Goal: Task Accomplishment & Management: Use online tool/utility

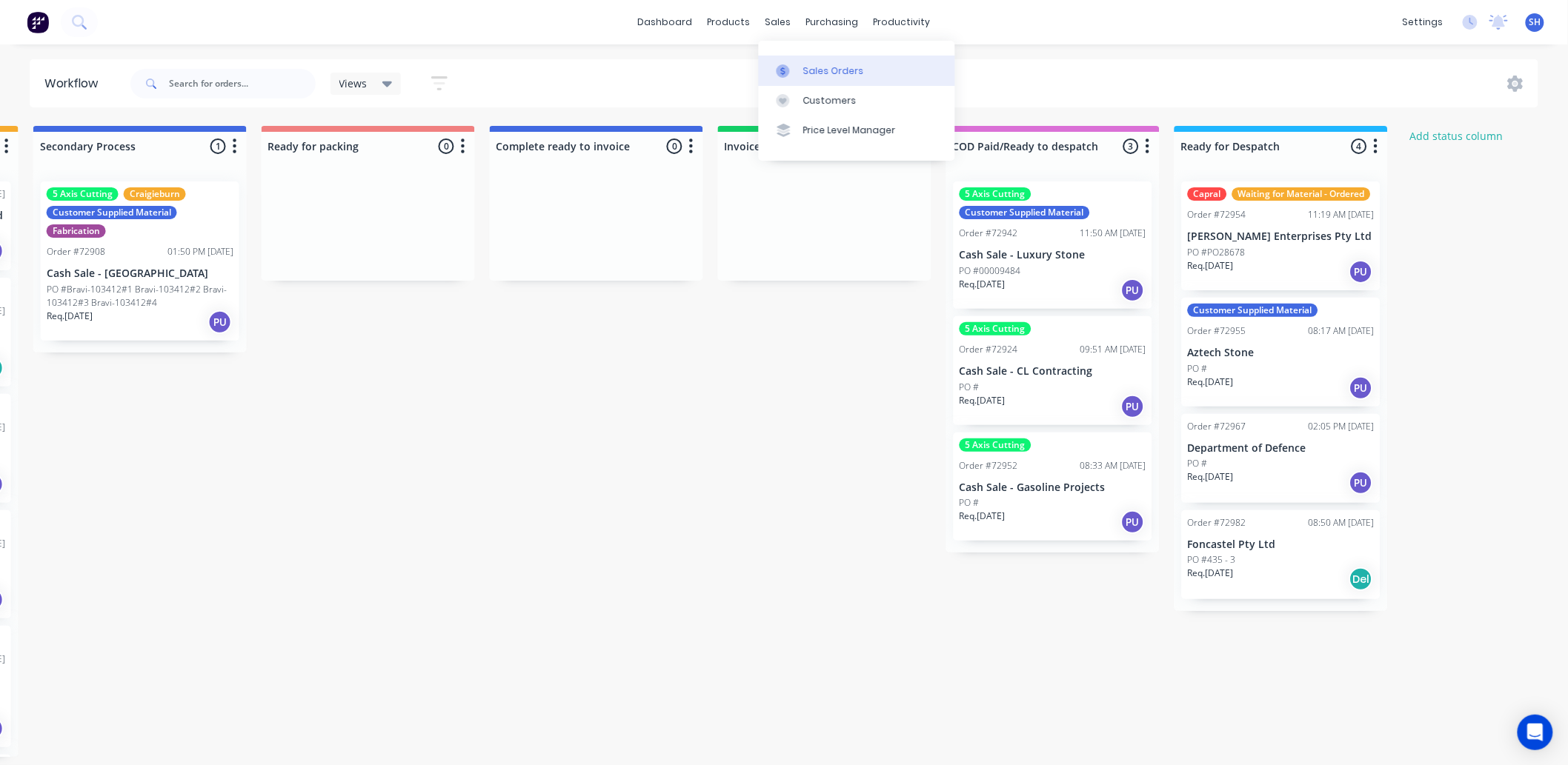
scroll to position [0, 911]
click at [817, 65] on div "Sales Orders" at bounding box center [834, 71] width 61 height 13
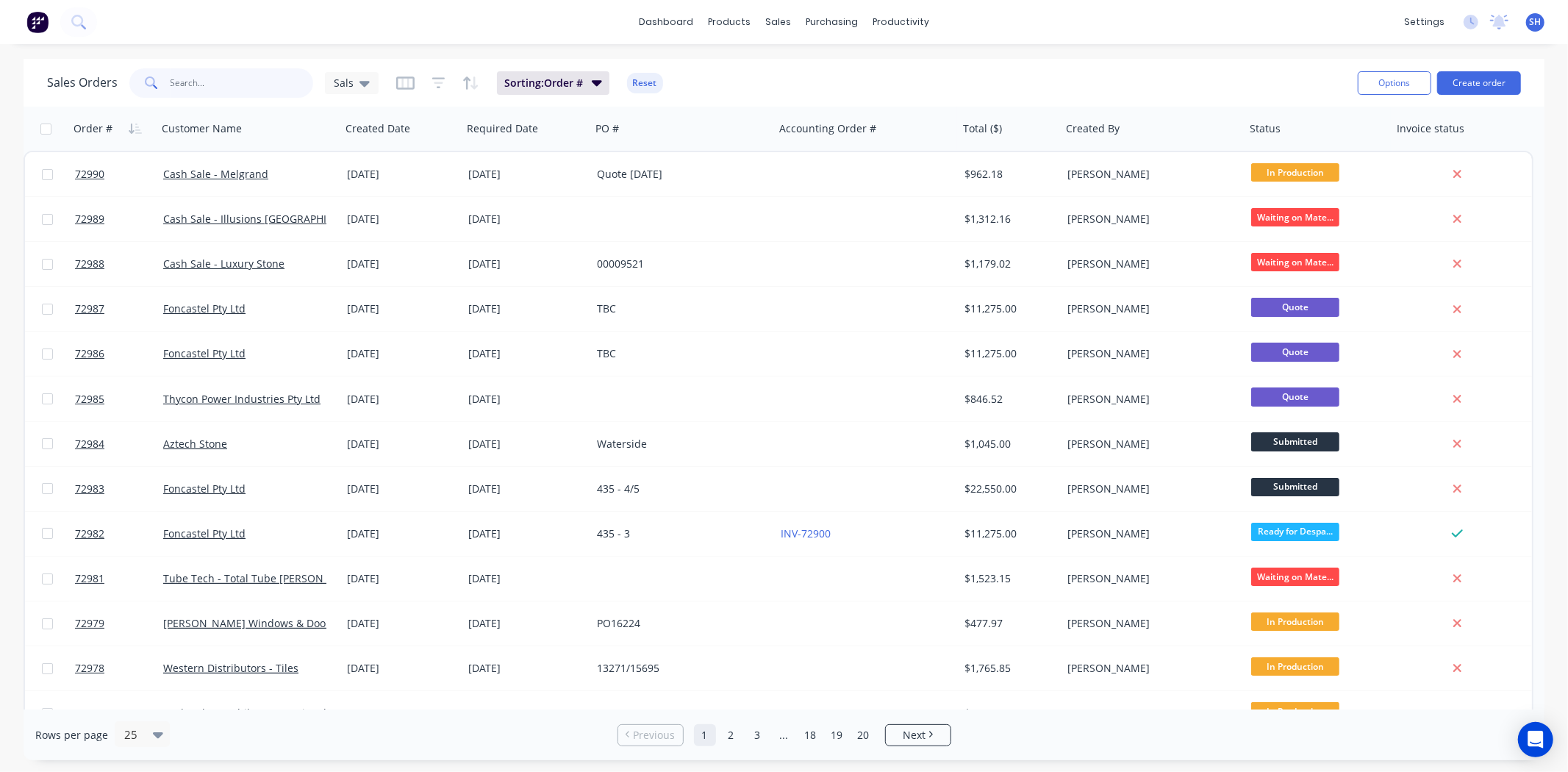
click at [221, 86] on input "text" at bounding box center [241, 83] width 143 height 30
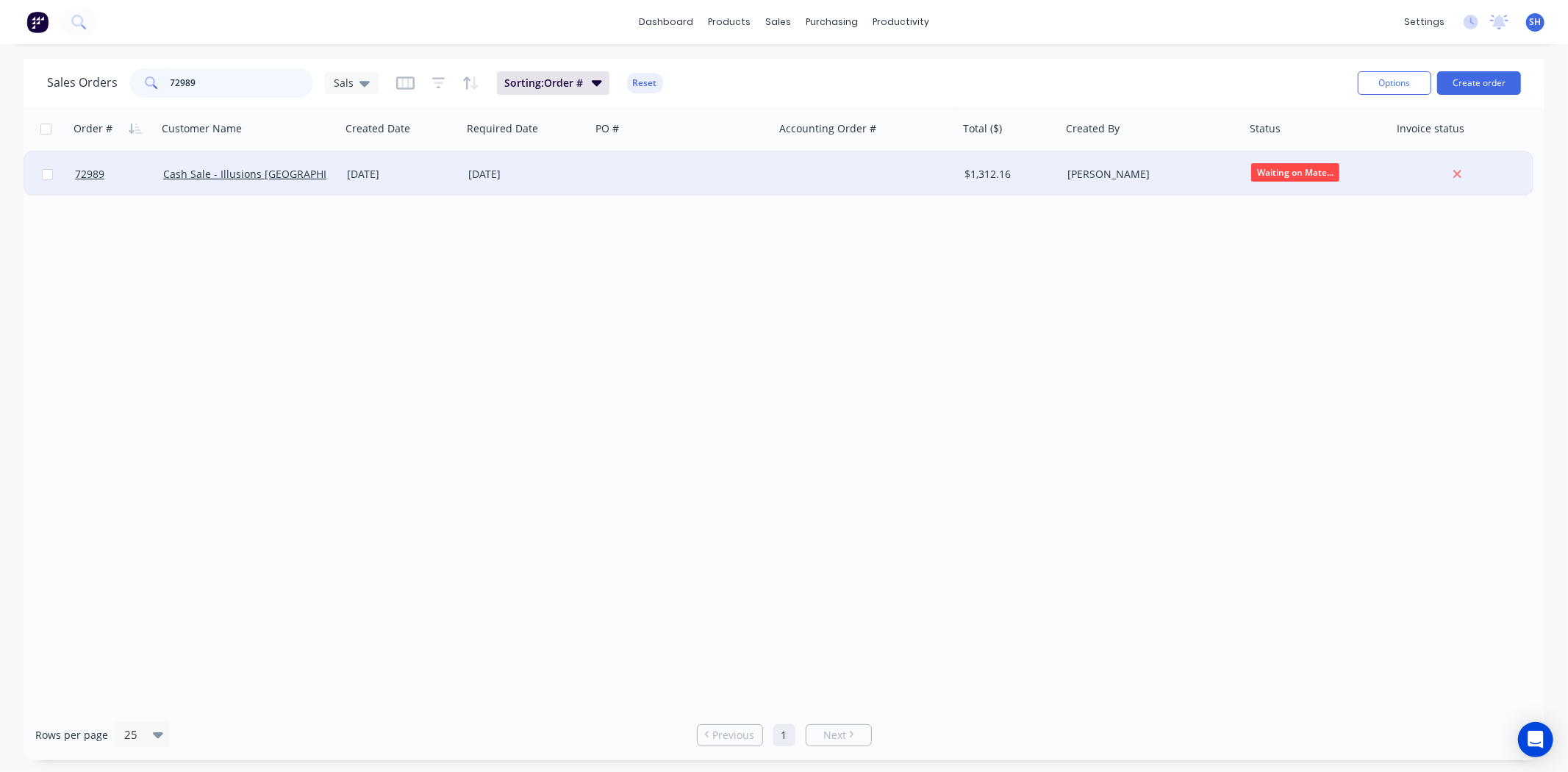
type input "72989"
click at [566, 162] on div "[DATE]" at bounding box center [527, 174] width 129 height 44
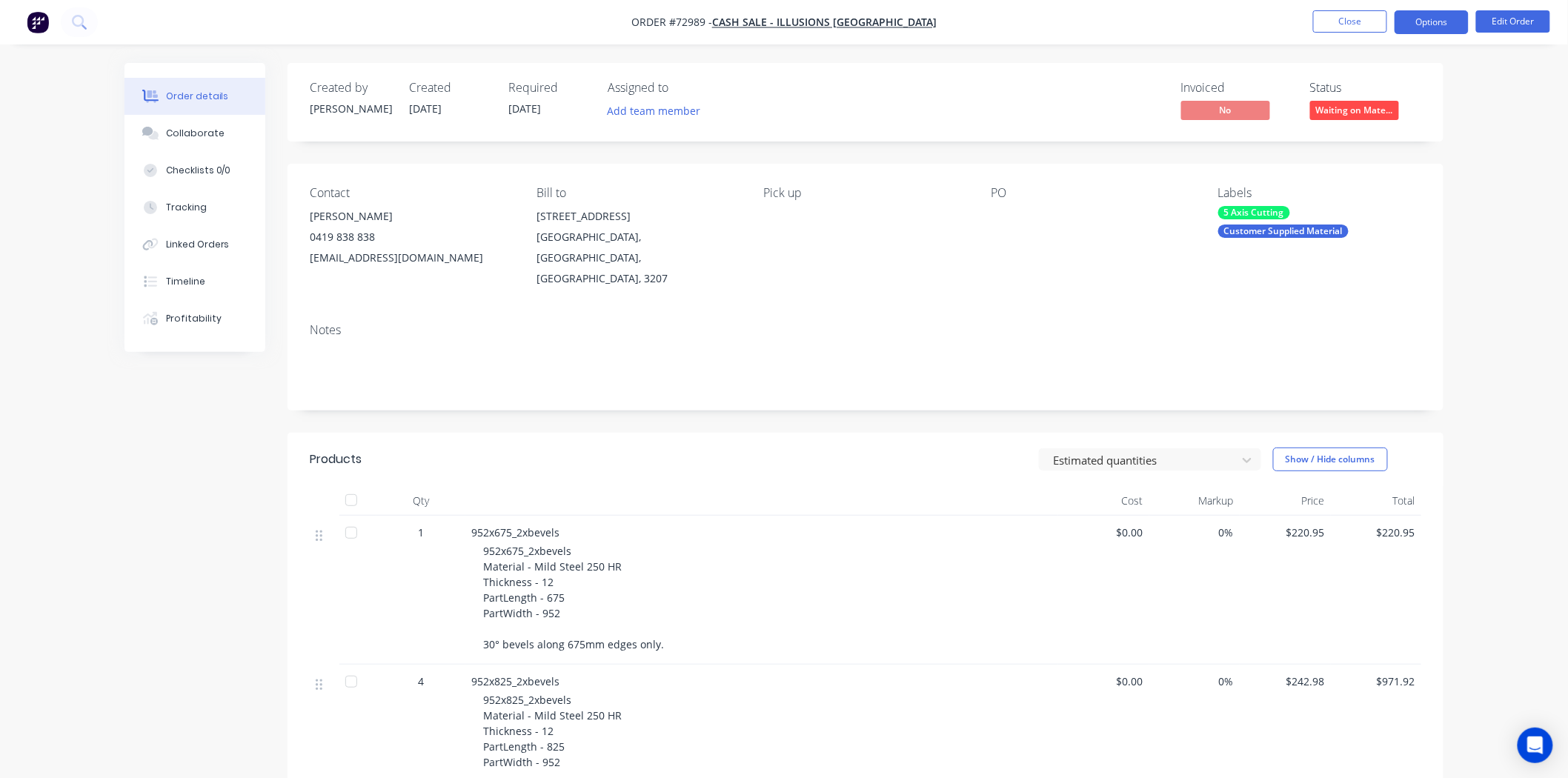
click at [1447, 31] on button "Options" at bounding box center [1432, 22] width 74 height 24
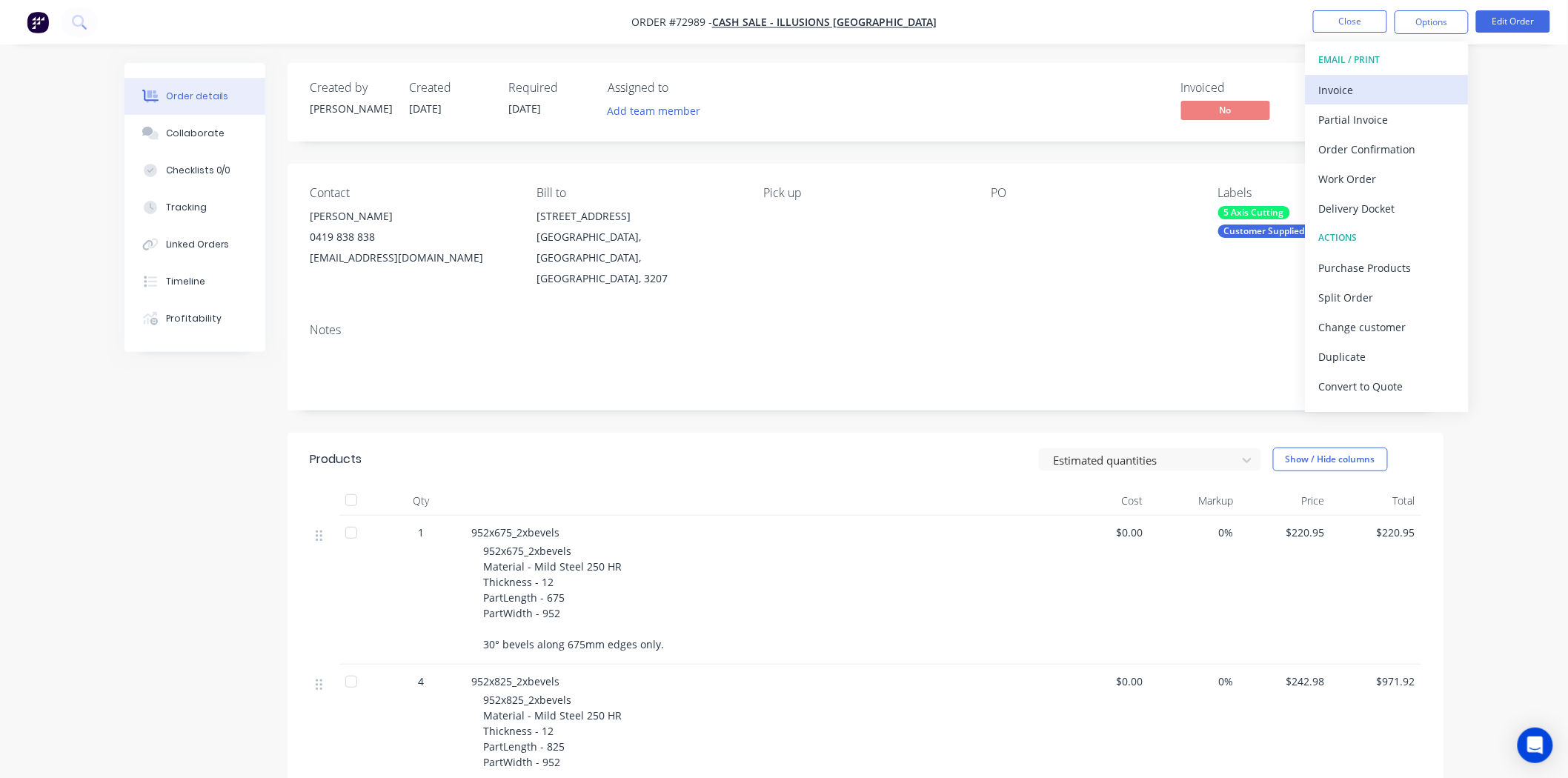
click at [1347, 89] on div "Invoice" at bounding box center [1387, 90] width 136 height 21
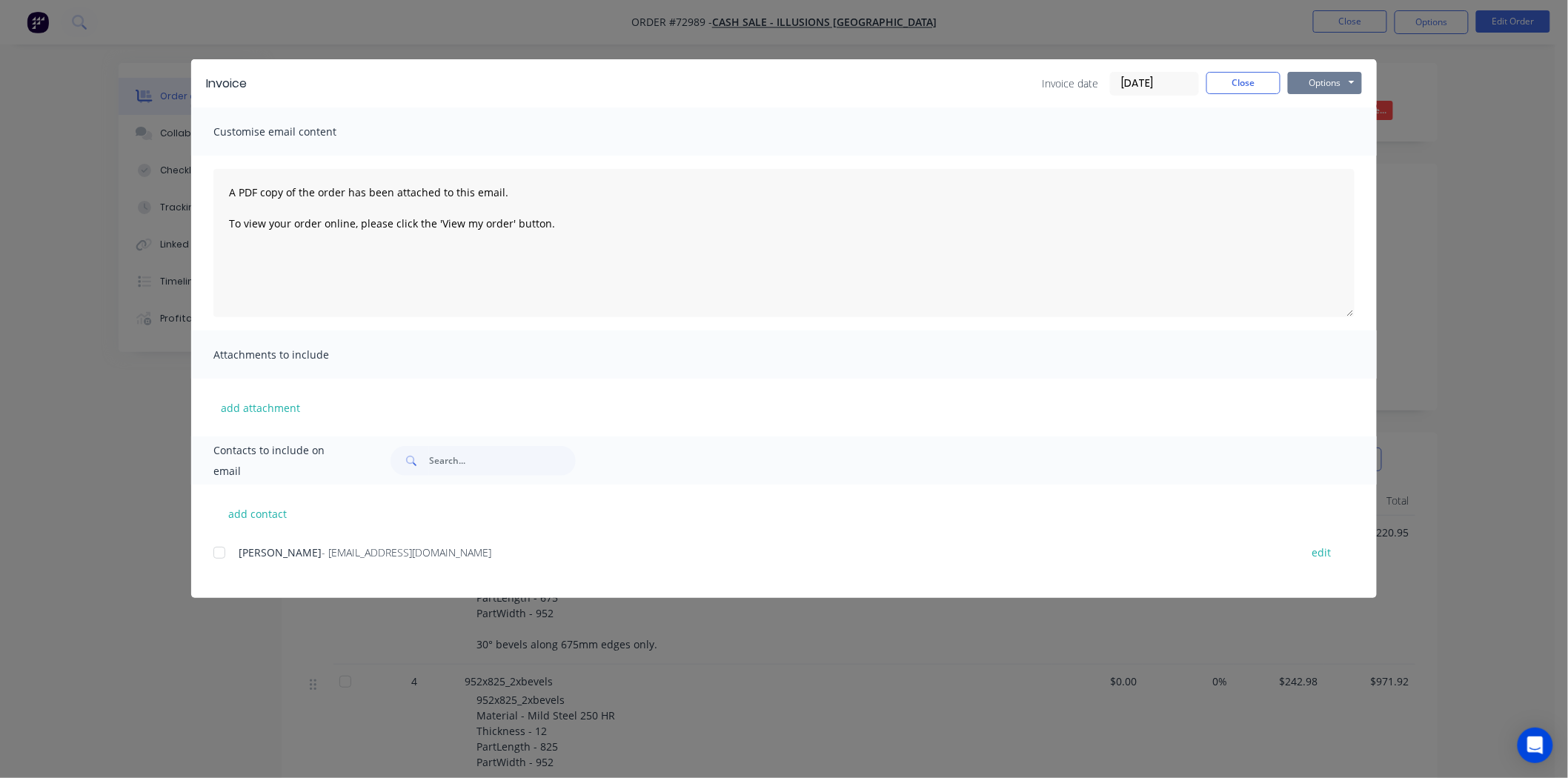
click at [1335, 84] on button "Options" at bounding box center [1326, 82] width 74 height 22
click at [1314, 134] on button "Print" at bounding box center [1335, 134] width 95 height 25
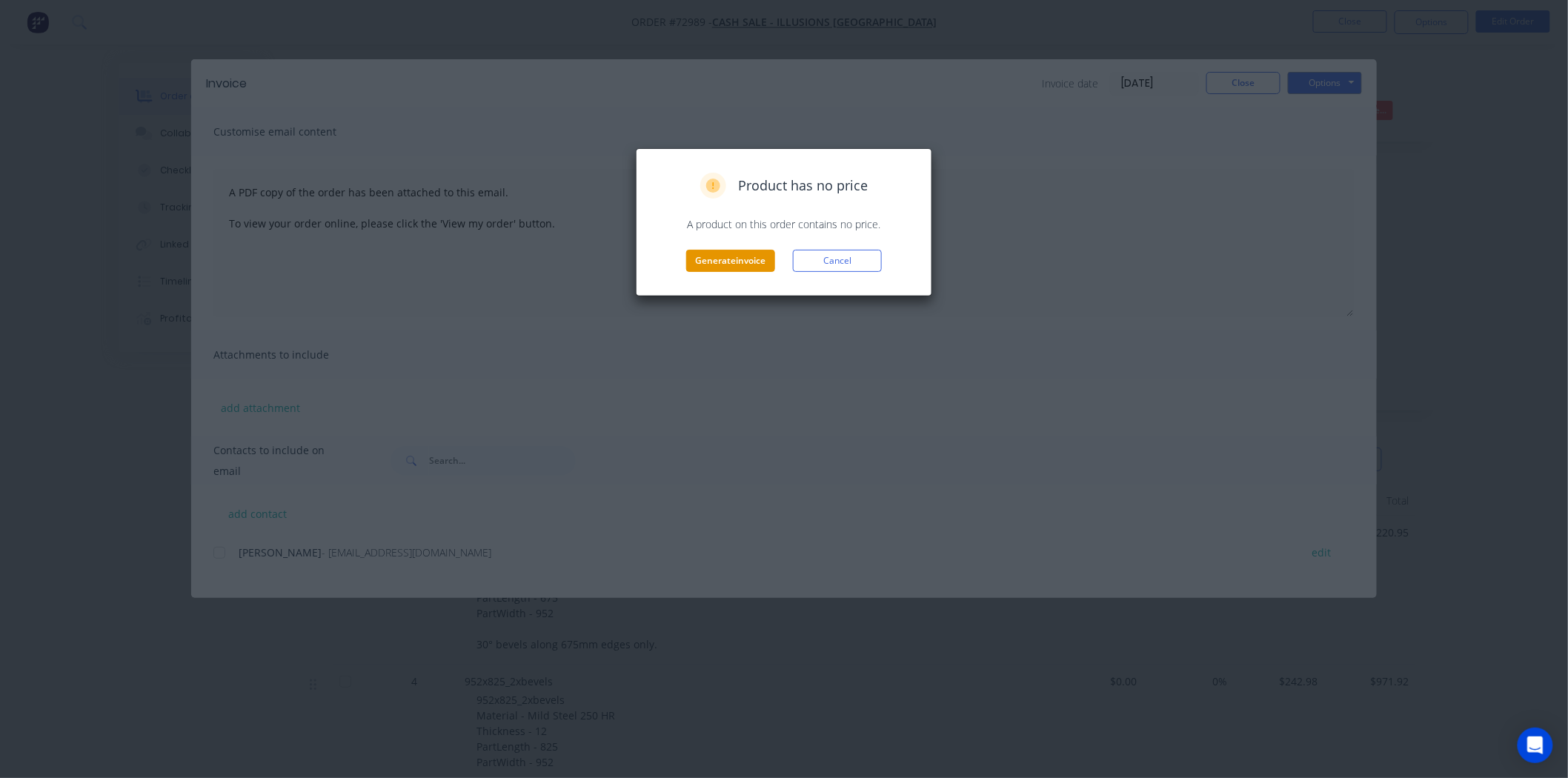
click at [712, 257] on button "Generate invoice" at bounding box center [731, 260] width 89 height 22
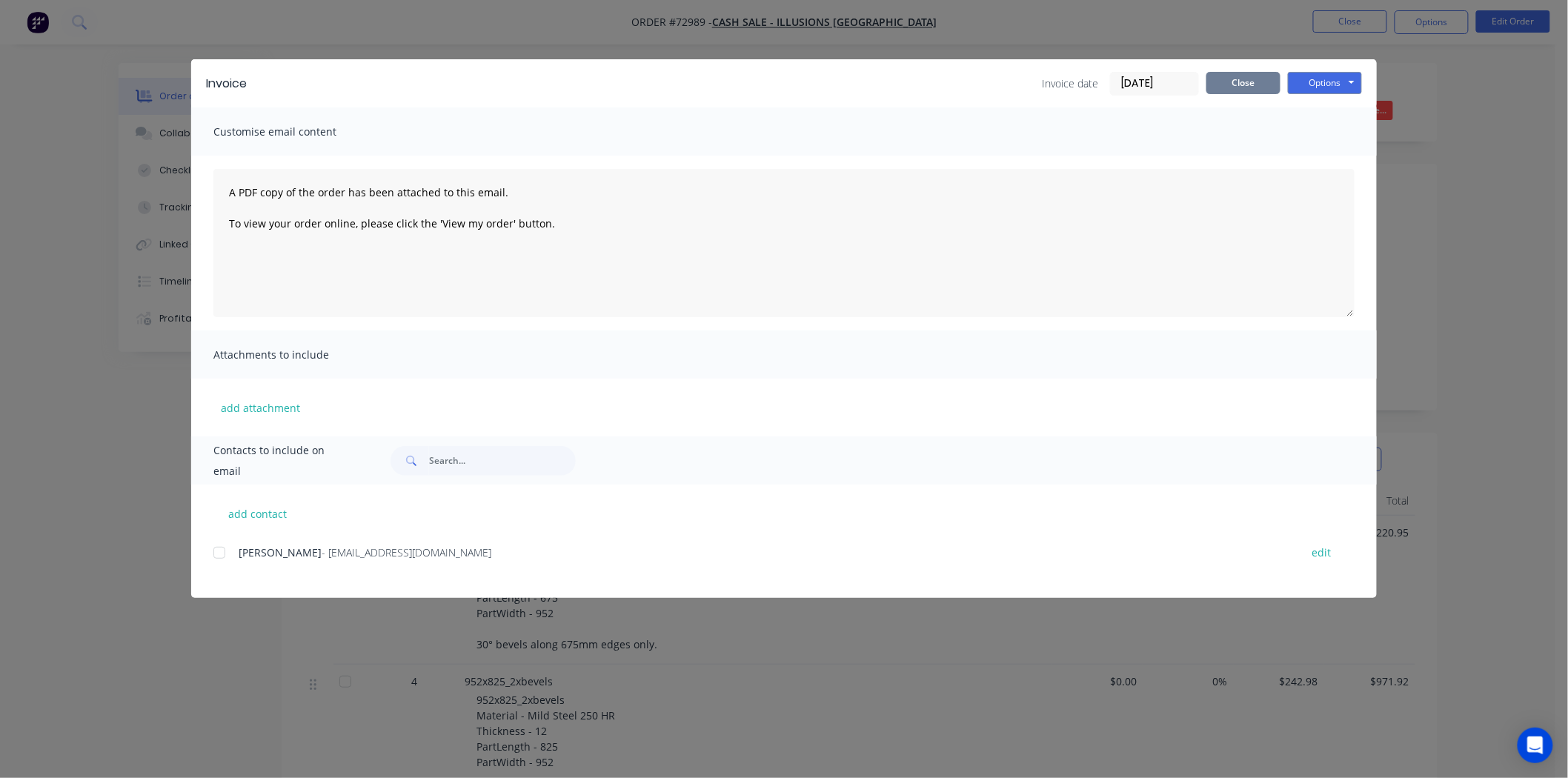
click at [1234, 86] on button "Close" at bounding box center [1243, 82] width 74 height 22
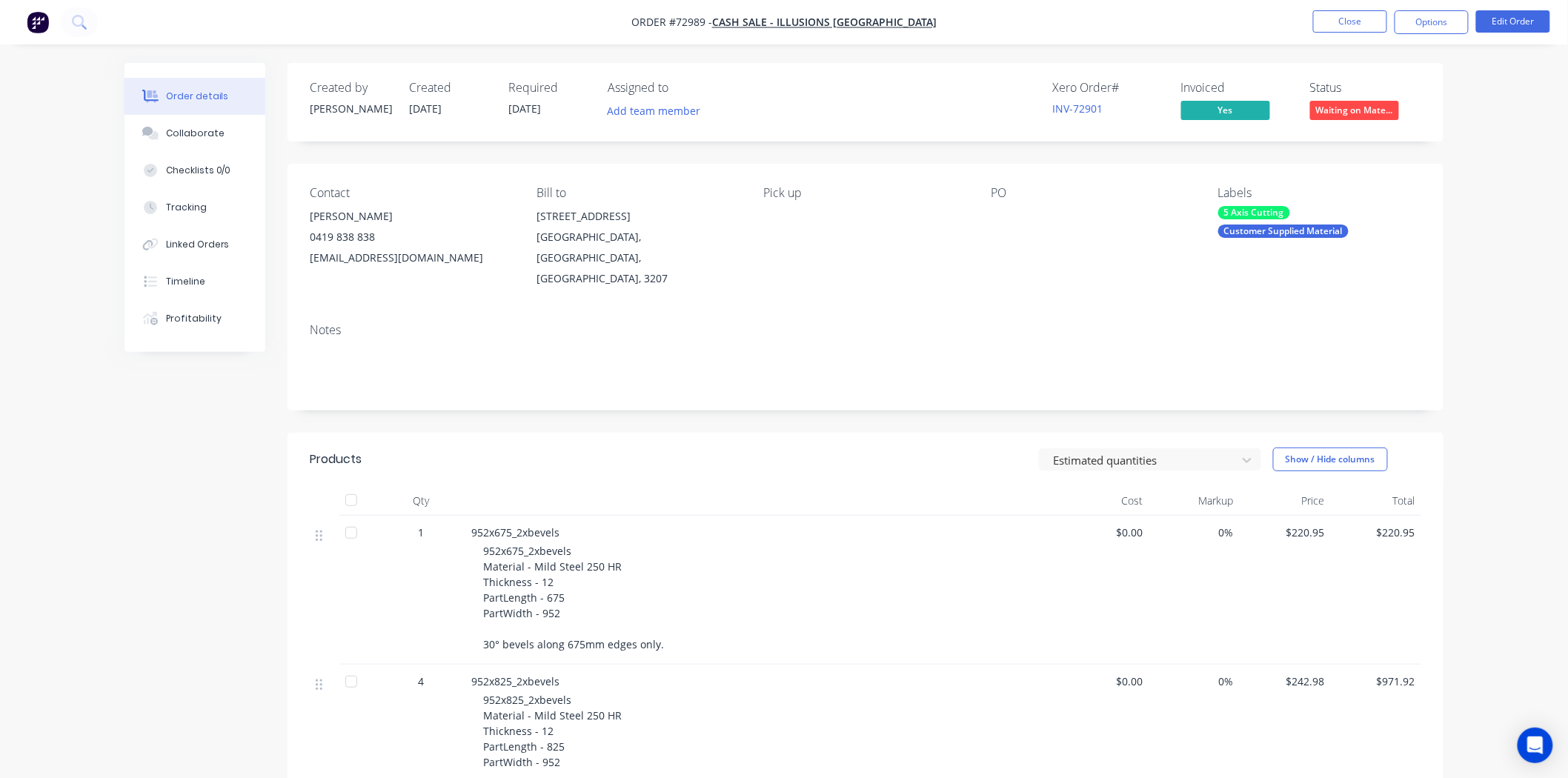
drag, startPoint x: 391, startPoint y: 217, endPoint x: 310, endPoint y: 226, distance: 81.5
click at [310, 226] on div "[PERSON_NAME]" at bounding box center [411, 216] width 203 height 20
copy div "[PERSON_NAME]"
drag, startPoint x: 452, startPoint y: 260, endPoint x: 305, endPoint y: 272, distance: 147.5
click at [305, 272] on div "Contact [PERSON_NAME] 0419 838 838 [EMAIL_ADDRESS][DOMAIN_NAME] Bill to [STREET…" at bounding box center [865, 237] width 1157 height 148
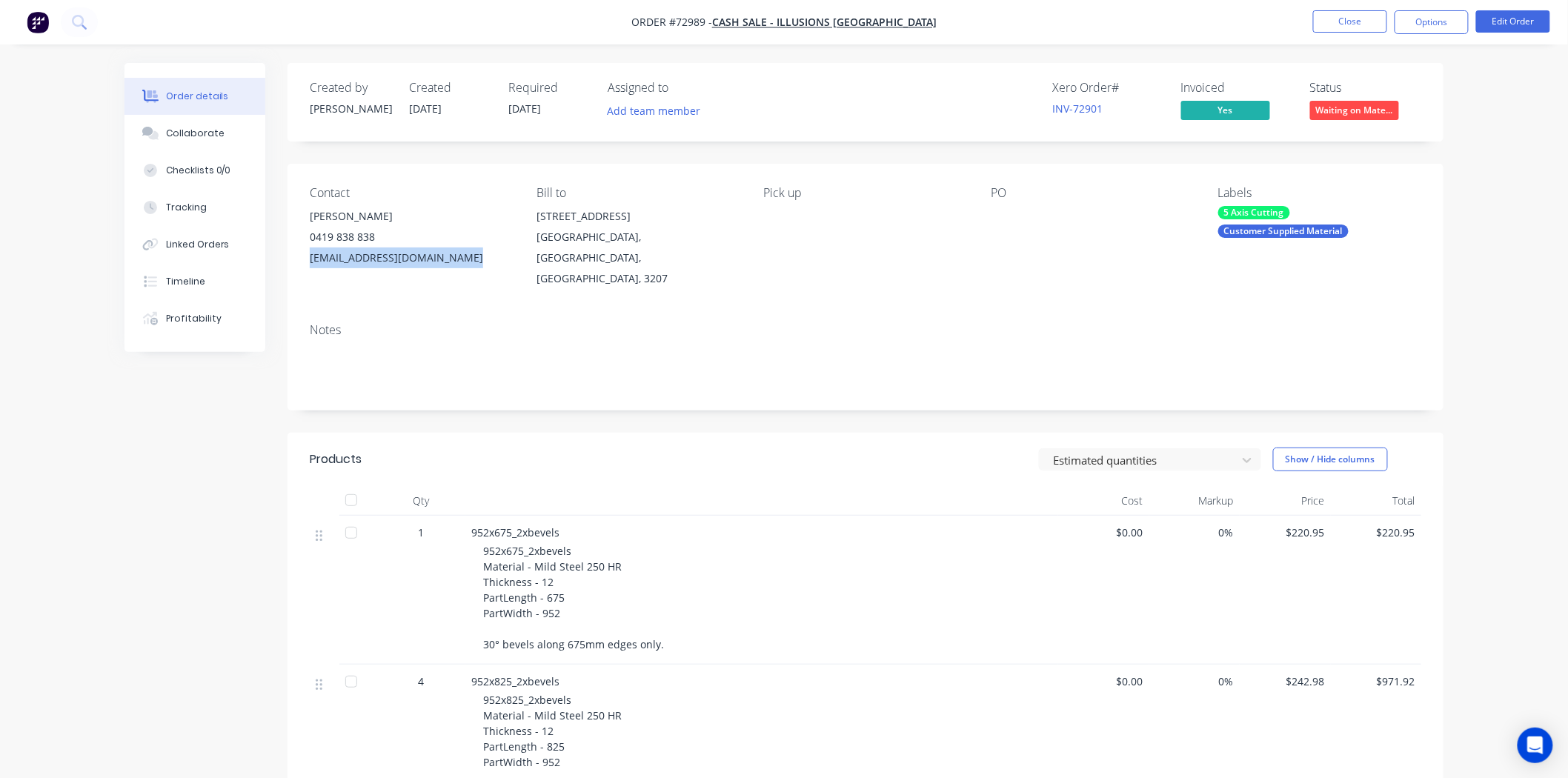
copy div "[EMAIL_ADDRESS][DOMAIN_NAME]"
drag, startPoint x: 372, startPoint y: 239, endPoint x: 306, endPoint y: 239, distance: 66.0
click at [306, 239] on div "Contact [PERSON_NAME] 0419 838 838 [EMAIL_ADDRESS][DOMAIN_NAME] Bill to [STREET…" at bounding box center [865, 237] width 1157 height 148
copy div "0419 838 838"
click at [1343, 25] on button "Close" at bounding box center [1350, 21] width 74 height 22
